Goal: Book appointment/travel/reservation

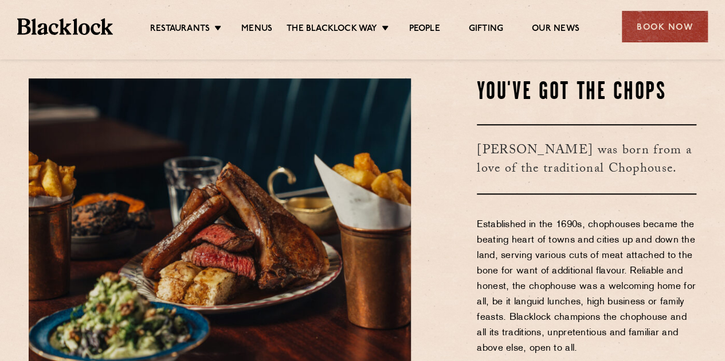
scroll to position [318, 0]
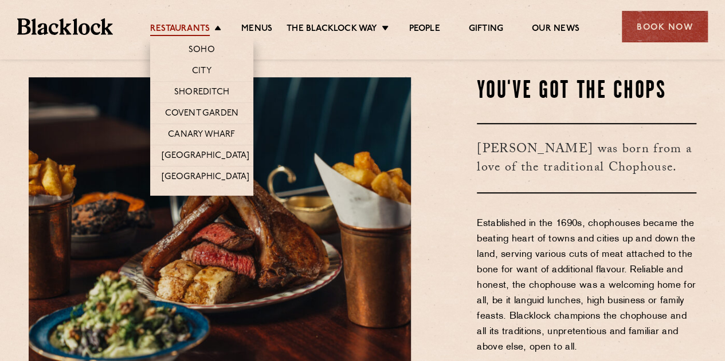
click at [205, 29] on link "Restaurants" at bounding box center [180, 29] width 60 height 13
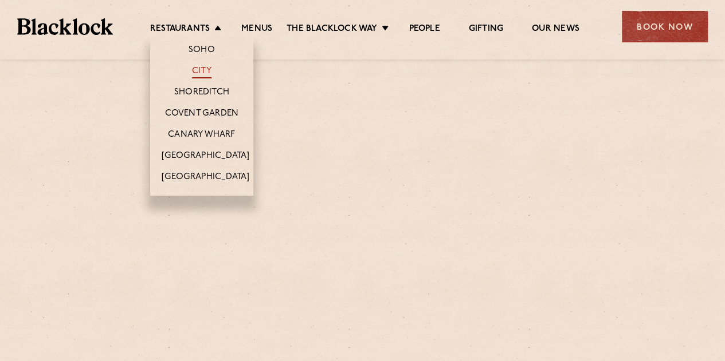
click at [205, 70] on link "City" at bounding box center [201, 72] width 19 height 13
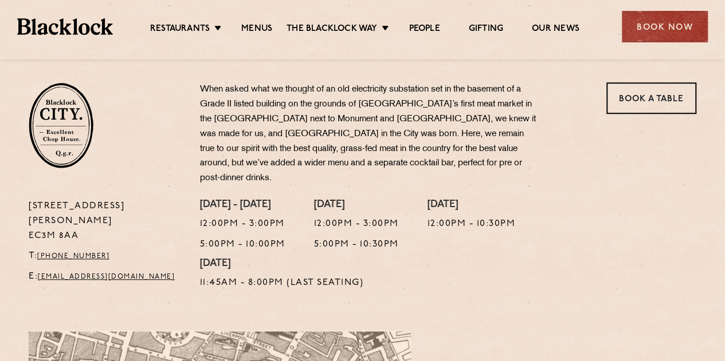
scroll to position [356, 0]
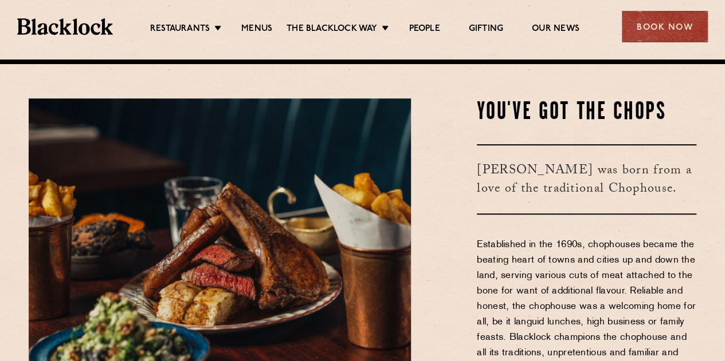
scroll to position [298, 0]
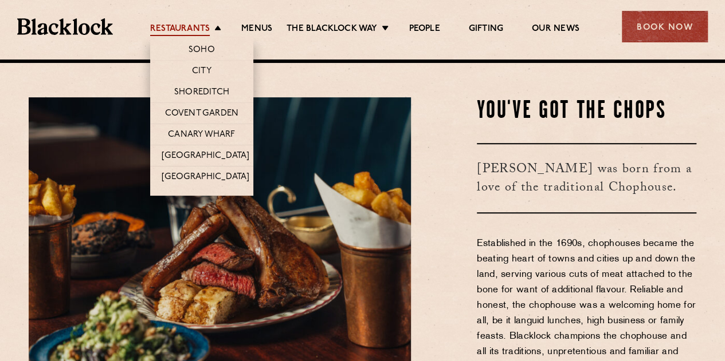
click at [176, 25] on link "Restaurants" at bounding box center [180, 29] width 60 height 13
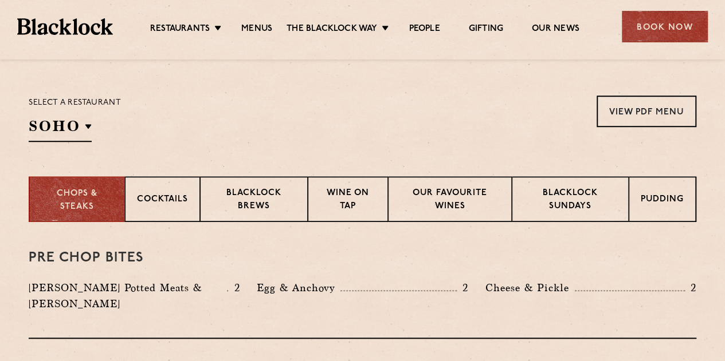
scroll to position [359, 0]
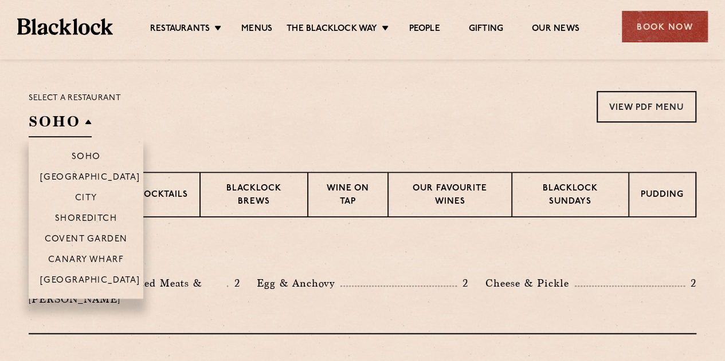
click at [88, 127] on h2 "SOHO" at bounding box center [60, 125] width 63 height 26
click at [92, 237] on p "Covent Garden" at bounding box center [86, 240] width 83 height 11
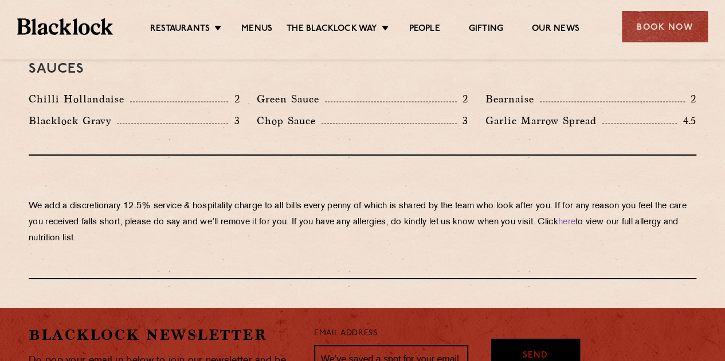
scroll to position [1964, 0]
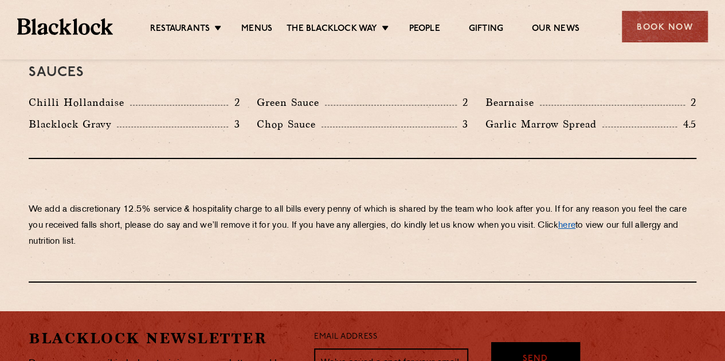
click at [575, 222] on link "here" at bounding box center [566, 226] width 17 height 9
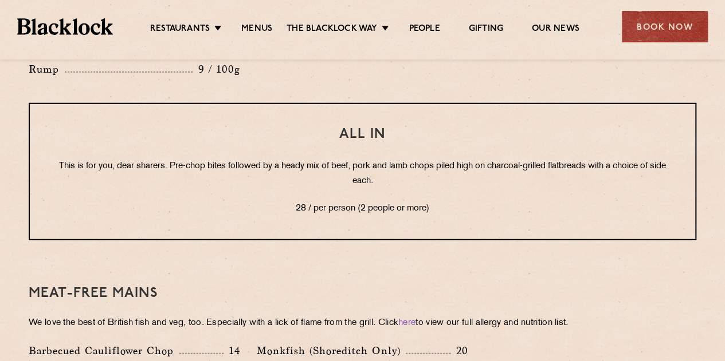
scroll to position [1426, 0]
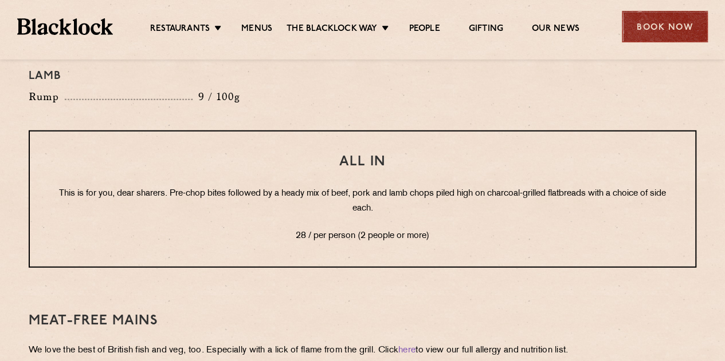
click at [661, 13] on div "Book Now" at bounding box center [665, 27] width 86 height 32
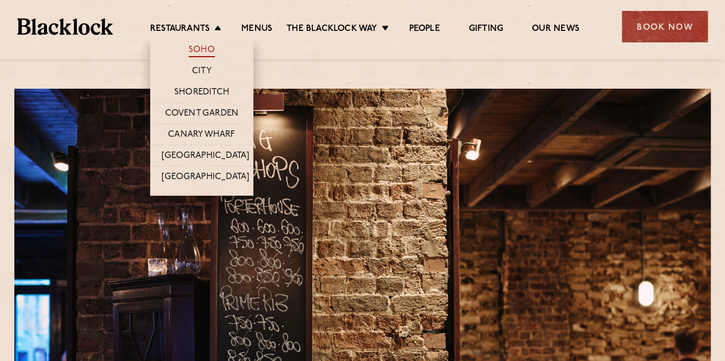
click at [203, 47] on link "Soho" at bounding box center [201, 51] width 26 height 13
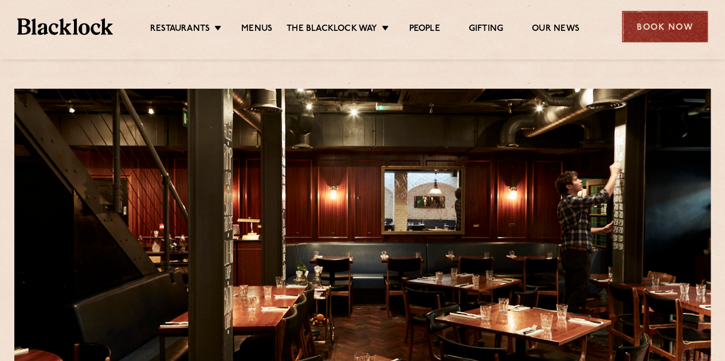
click at [657, 26] on div "Book Now" at bounding box center [665, 27] width 86 height 32
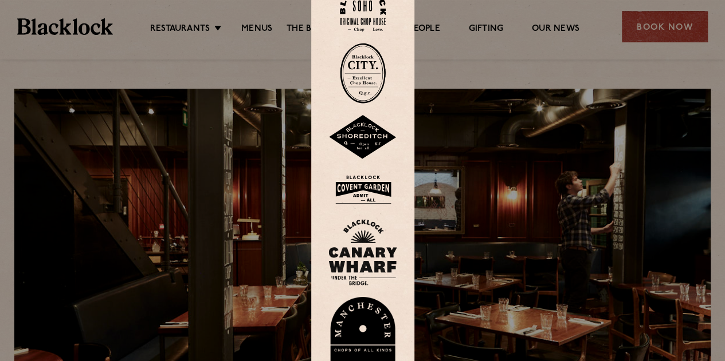
click at [369, 21] on img at bounding box center [363, 8] width 46 height 46
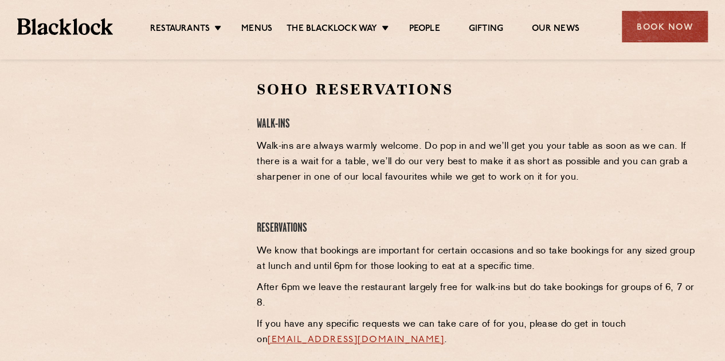
scroll to position [363, 0]
